Goal: Information Seeking & Learning: Learn about a topic

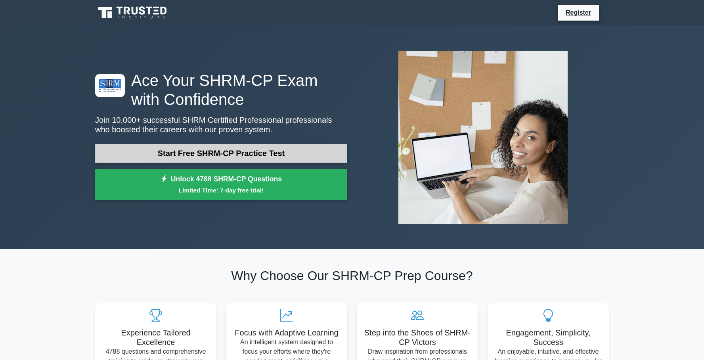
click at [200, 151] on link "Start Free SHRM-CP Practice Test" at bounding box center [221, 153] width 252 height 19
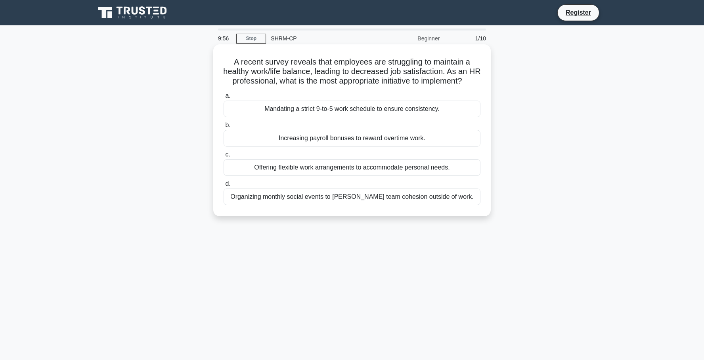
click at [281, 135] on div "Increasing payroll bonuses to reward overtime work." at bounding box center [351, 138] width 257 height 17
click at [223, 128] on input "b. Increasing payroll bonuses to reward overtime work." at bounding box center [223, 125] width 0 height 5
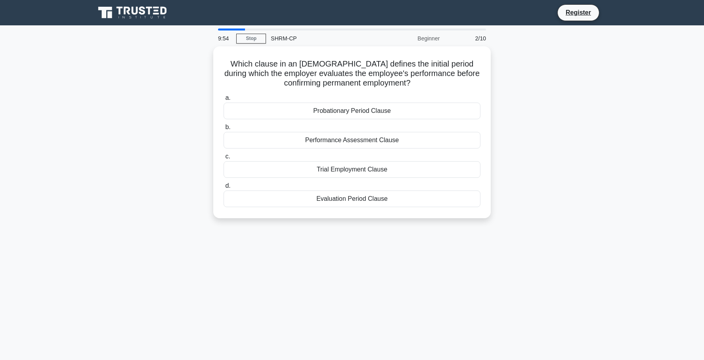
click at [281, 135] on div "Performance Assessment Clause" at bounding box center [351, 140] width 257 height 17
click at [223, 130] on input "b. Performance Assessment Clause" at bounding box center [223, 127] width 0 height 5
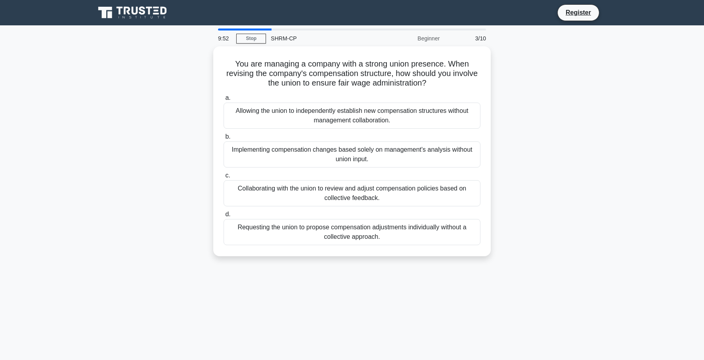
click at [281, 135] on label "b. Implementing compensation changes based solely on management's analysis with…" at bounding box center [351, 150] width 257 height 36
click at [223, 135] on input "b. Implementing compensation changes based solely on management's analysis with…" at bounding box center [223, 136] width 0 height 5
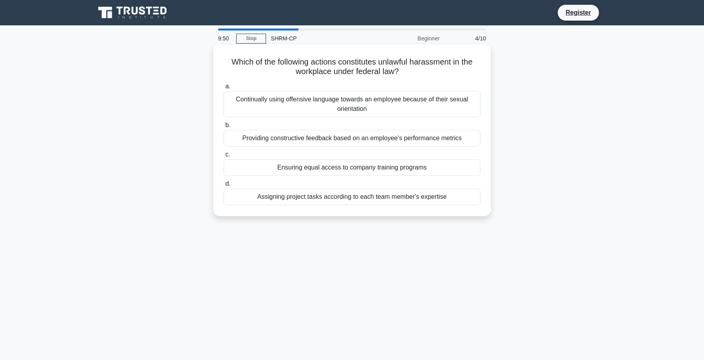
click at [281, 135] on div "Providing constructive feedback based on an employee's performance metrics" at bounding box center [351, 138] width 257 height 17
click at [223, 128] on input "b. Providing constructive feedback based on an employee's performance metrics" at bounding box center [223, 125] width 0 height 5
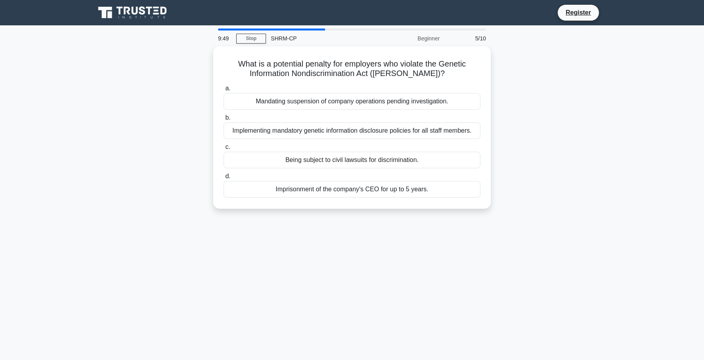
click at [281, 135] on div "Implementing mandatory genetic information disclosure policies for all staff me…" at bounding box center [351, 130] width 257 height 17
click at [223, 120] on input "b. Implementing mandatory genetic information disclosure policies for all staff…" at bounding box center [223, 117] width 0 height 5
